Goal: Communication & Community: Answer question/provide support

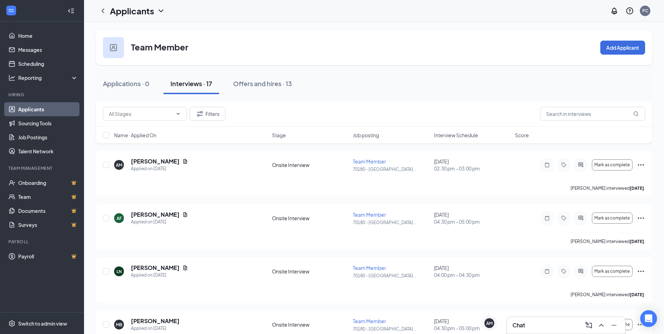
click at [555, 324] on div "Chat" at bounding box center [566, 325] width 107 height 11
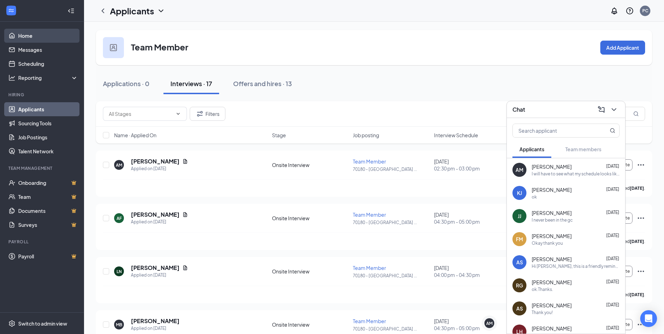
click at [35, 37] on link "Home" at bounding box center [48, 36] width 60 height 14
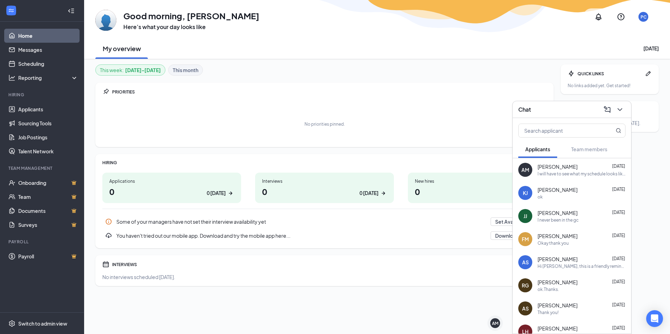
click at [546, 218] on div "I never been in the gc" at bounding box center [557, 220] width 41 height 6
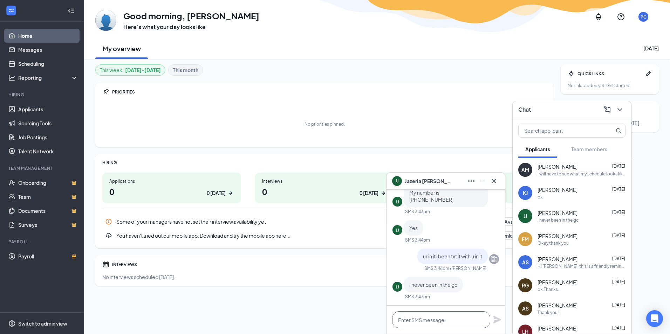
click at [422, 321] on textarea at bounding box center [441, 319] width 98 height 17
click at [471, 183] on icon "Ellipses" at bounding box center [471, 181] width 8 height 8
click at [490, 196] on link "View message history" at bounding box center [518, 199] width 94 height 7
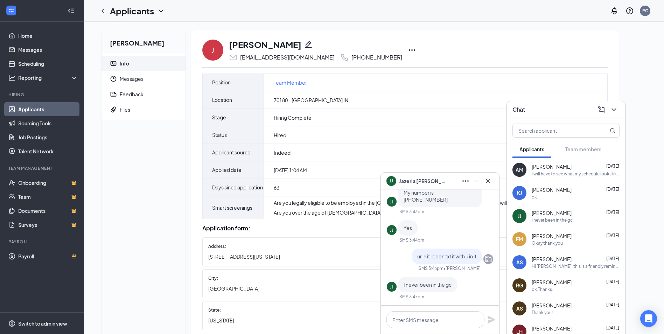
click at [597, 173] on div "I will have to see what my schedule looks like when I get back and I will let y…" at bounding box center [576, 174] width 88 height 6
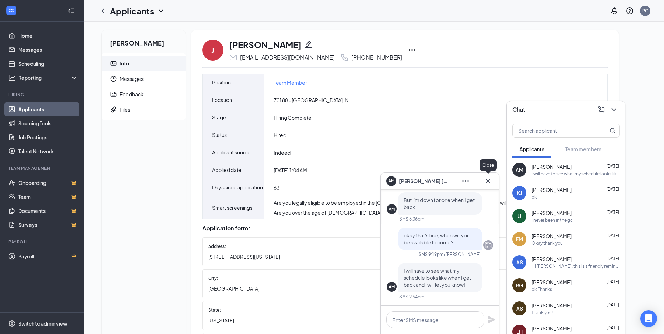
click at [488, 184] on icon "Cross" at bounding box center [488, 181] width 8 height 8
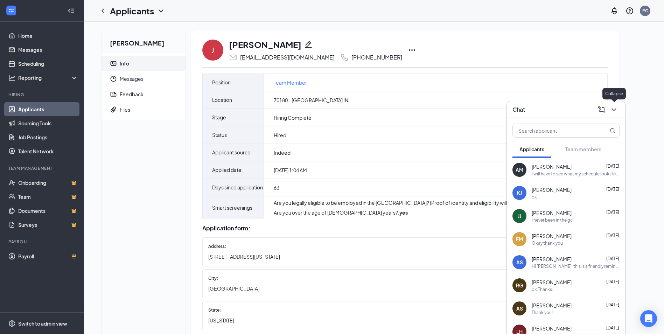
click at [611, 111] on icon "ChevronDown" at bounding box center [614, 109] width 8 height 8
